Goal: Task Accomplishment & Management: Manage account settings

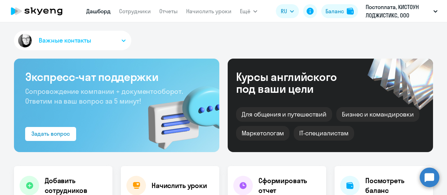
select select "30"
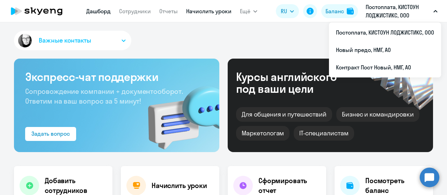
click at [203, 11] on link "Начислить уроки" at bounding box center [208, 11] width 45 height 7
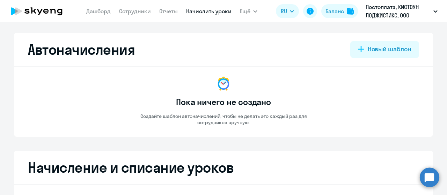
select select "10"
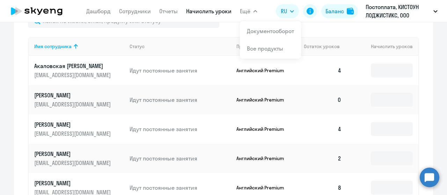
scroll to position [255, 0]
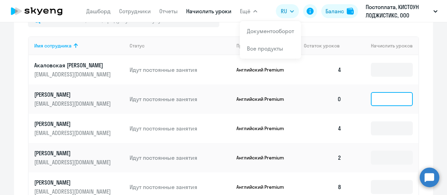
click at [386, 106] on input at bounding box center [392, 99] width 42 height 14
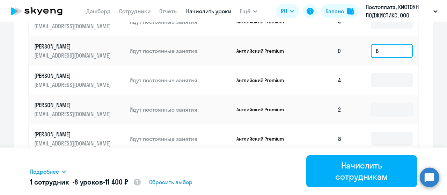
scroll to position [305, 0]
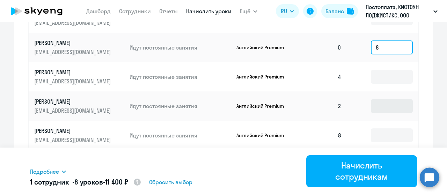
type input "8"
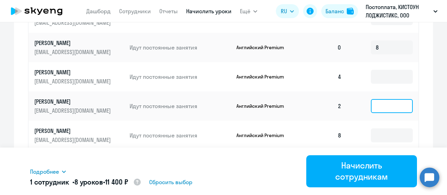
click at [386, 99] on input at bounding box center [392, 106] width 42 height 14
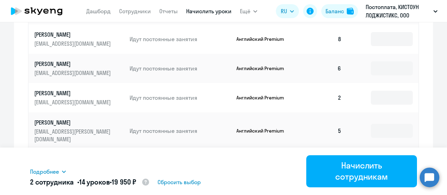
scroll to position [403, 0]
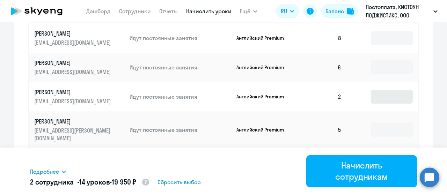
type input "6"
click at [377, 90] on input at bounding box center [392, 97] width 42 height 14
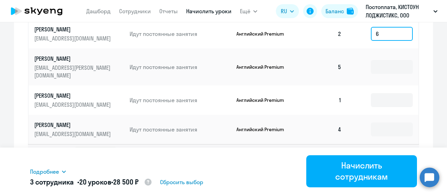
scroll to position [467, 0]
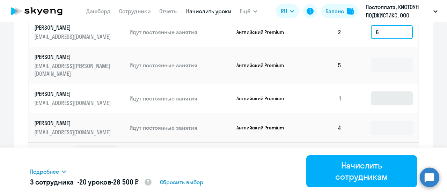
type input "6"
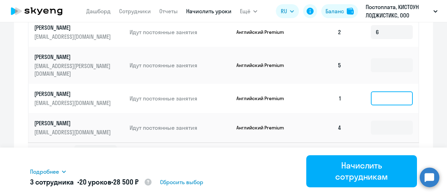
click at [380, 92] on input at bounding box center [392, 99] width 42 height 14
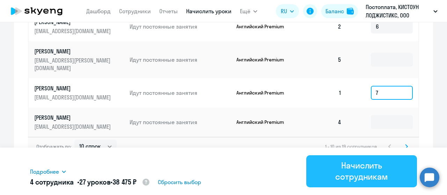
type input "7"
click at [375, 165] on div "Начислить сотрудникам" at bounding box center [361, 171] width 91 height 22
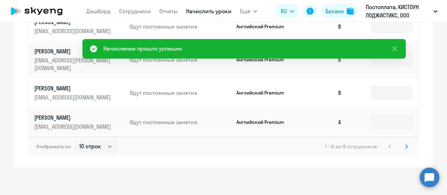
click at [406, 148] on icon at bounding box center [407, 147] width 2 height 4
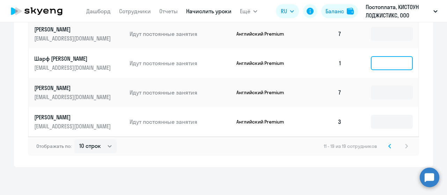
click at [380, 67] on input at bounding box center [392, 63] width 42 height 14
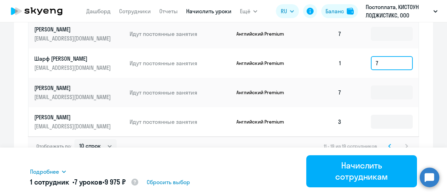
scroll to position [26, 0]
type input "7"
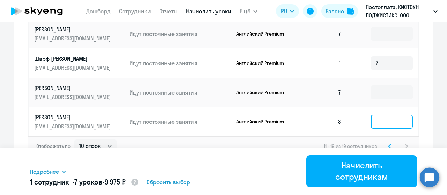
click at [376, 116] on input at bounding box center [392, 122] width 42 height 14
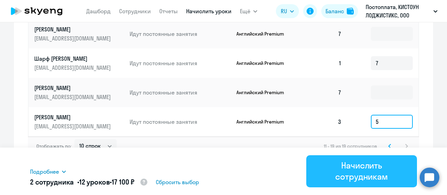
type input "5"
click at [366, 173] on div "Начислить сотрудникам" at bounding box center [361, 171] width 91 height 22
